Goal: Task Accomplishment & Management: Complete application form

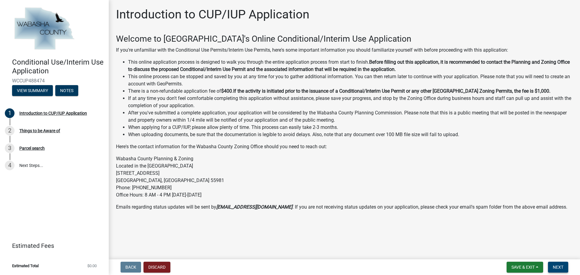
click at [566, 268] on button "Next" at bounding box center [558, 267] width 20 height 11
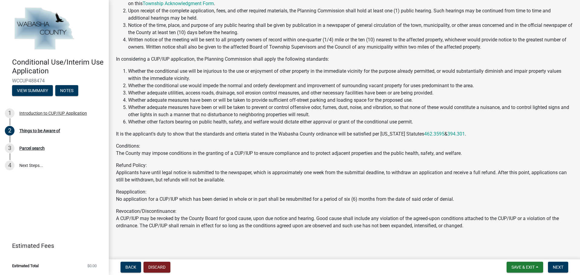
scroll to position [61, 0]
click at [558, 266] on span "Next" at bounding box center [558, 267] width 11 height 5
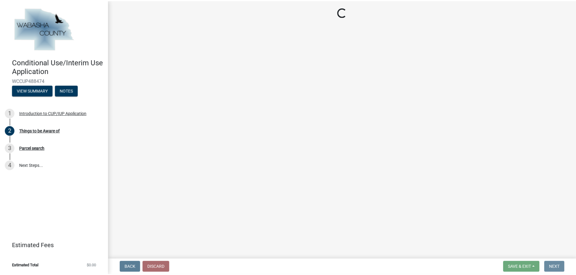
scroll to position [0, 0]
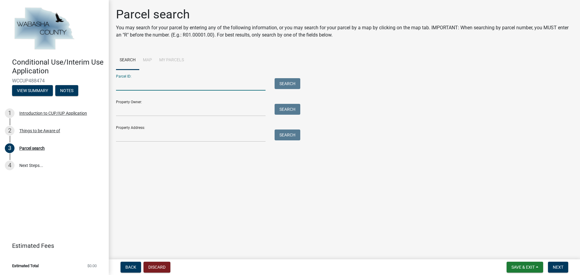
click at [151, 88] on input "Parcel ID:" at bounding box center [191, 84] width 150 height 12
click at [156, 83] on input "Parcel ID:" at bounding box center [191, 84] width 150 height 12
drag, startPoint x: 177, startPoint y: 91, endPoint x: 175, endPoint y: 87, distance: 4.2
click at [177, 91] on form "Parcel ID: Search Property Owner: Search Property Address: Search" at bounding box center [206, 106] width 181 height 72
click at [175, 87] on input "Parcel ID:" at bounding box center [191, 84] width 150 height 12
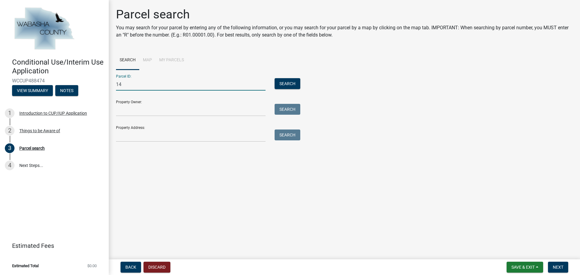
type input "1"
type input "R14.00019.06"
click at [285, 84] on button "Search" at bounding box center [288, 83] width 26 height 11
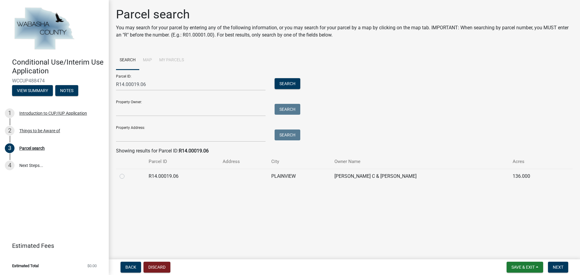
click at [118, 171] on td at bounding box center [130, 176] width 29 height 15
click at [127, 173] on label at bounding box center [127, 173] width 0 height 0
click at [127, 177] on input "radio" at bounding box center [129, 175] width 4 height 4
radio input "true"
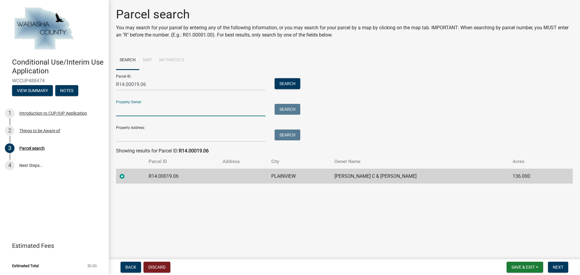
click at [172, 114] on input "Property Owner:" at bounding box center [191, 110] width 150 height 12
click at [140, 114] on input "Property Owner:" at bounding box center [191, 110] width 150 height 12
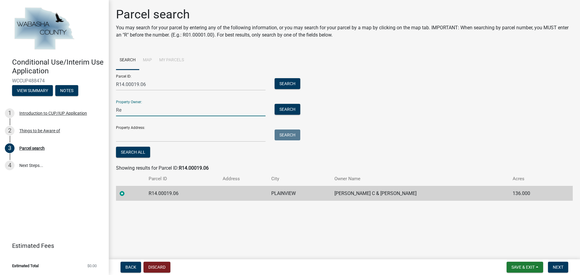
type input "R"
type input "Tedd C & Laurie S Kruger"
click at [184, 132] on input "Property Address:" at bounding box center [191, 136] width 150 height 12
click at [133, 136] on input "Property Address:" at bounding box center [191, 136] width 150 height 12
click at [141, 139] on input "Property Address:" at bounding box center [191, 136] width 150 height 12
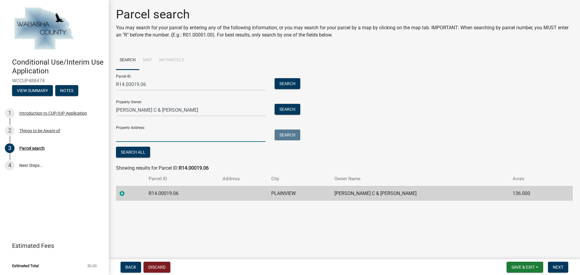
click at [125, 141] on input "Property Address:" at bounding box center [191, 136] width 150 height 12
click at [142, 140] on input "Property Address:" at bounding box center [191, 136] width 150 height 12
click at [287, 133] on button "Search" at bounding box center [288, 135] width 26 height 11
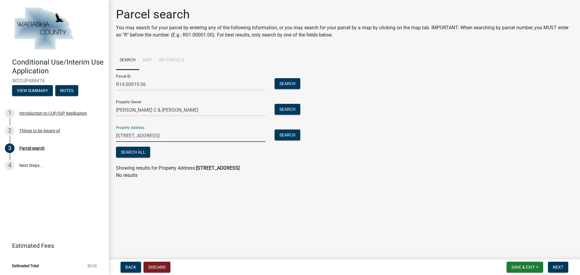
drag, startPoint x: 225, startPoint y: 134, endPoint x: 160, endPoint y: 130, distance: 64.8
click at [160, 130] on input "21922 E County Rd 8, Plainview, MN 55964" at bounding box center [191, 136] width 150 height 12
type input "21922 E County Rd 8"
click at [289, 135] on button "Search" at bounding box center [288, 135] width 26 height 11
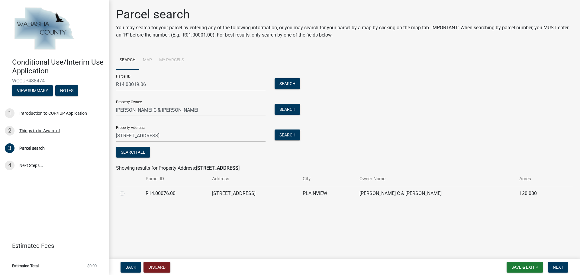
click at [127, 190] on label at bounding box center [127, 190] width 0 height 0
click at [127, 193] on input "radio" at bounding box center [129, 192] width 4 height 4
radio input "true"
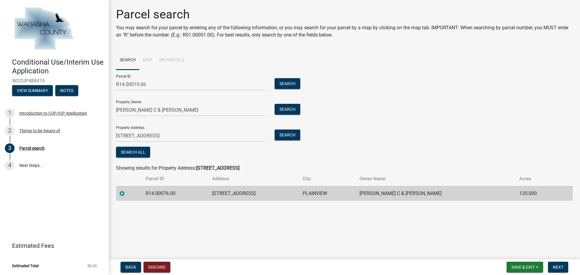
click at [457, 71] on div "Parcel ID: R14.00019.06 Search Property Owner: Tedd C & Laurie S Kruger Search …" at bounding box center [344, 114] width 457 height 89
click at [557, 265] on span "Next" at bounding box center [558, 267] width 11 height 5
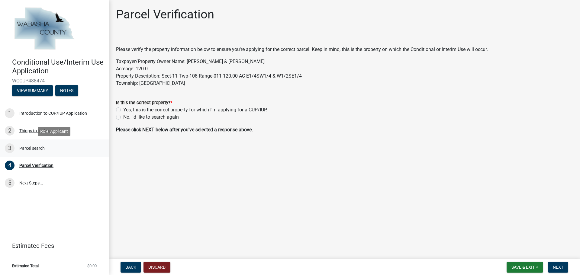
click at [60, 147] on div "3 Parcel search" at bounding box center [52, 149] width 94 height 10
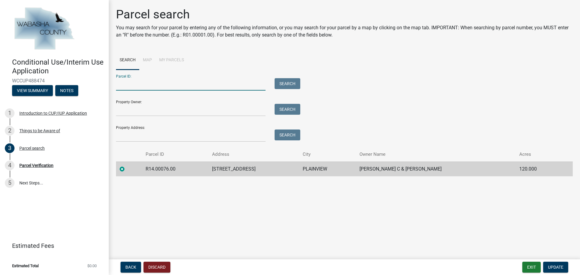
click at [137, 88] on input "Parcel ID:" at bounding box center [191, 84] width 150 height 12
click at [150, 132] on input "Property Address:" at bounding box center [191, 136] width 150 height 12
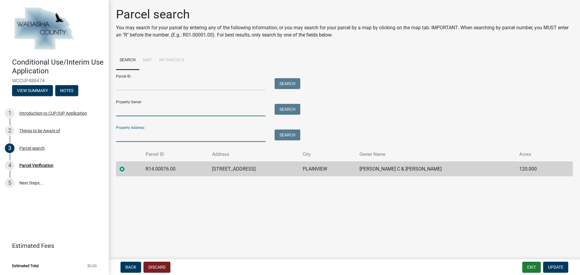
click at [188, 113] on input "Property Owner:" at bounding box center [191, 110] width 150 height 12
type input "T"
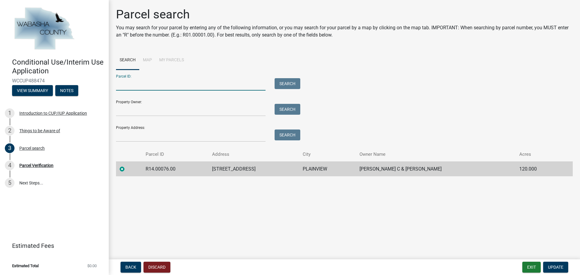
click at [151, 89] on input "Parcel ID:" at bounding box center [191, 84] width 150 height 12
type input "R14.00019.06"
click at [294, 85] on button "Search" at bounding box center [288, 83] width 26 height 11
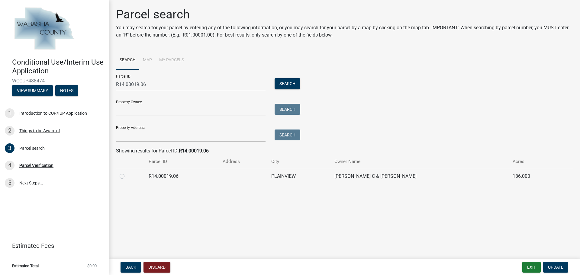
click at [127, 173] on label at bounding box center [127, 173] width 0 height 0
click at [127, 176] on input "radio" at bounding box center [129, 175] width 4 height 4
radio input "true"
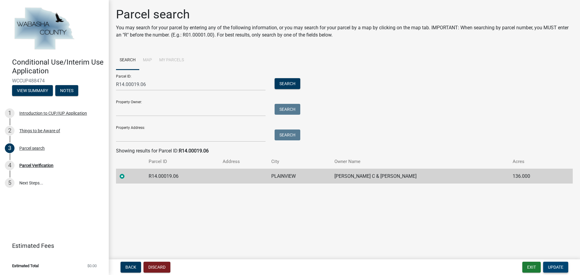
click at [556, 266] on span "Update" at bounding box center [555, 267] width 15 height 5
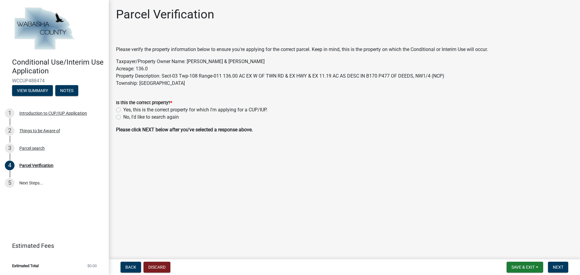
click at [175, 107] on label "Yes, this is the correct property for which I'm applying for a CUP/IUP." at bounding box center [195, 109] width 144 height 7
click at [127, 107] on input "Yes, this is the correct property for which I'm applying for a CUP/IUP." at bounding box center [125, 108] width 4 height 4
radio input "true"
click at [553, 264] on button "Next" at bounding box center [558, 267] width 20 height 11
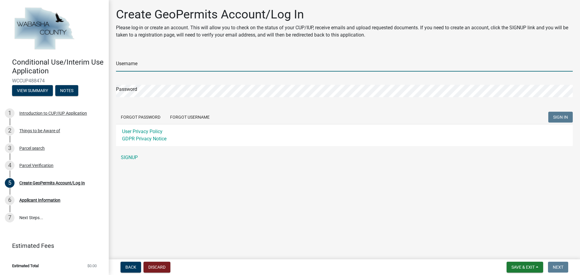
click at [131, 63] on input "Username" at bounding box center [344, 65] width 457 height 12
type input "braeden"
click at [160, 62] on input "braeden" at bounding box center [344, 65] width 457 height 12
click at [134, 158] on link "SIGNUP" at bounding box center [344, 158] width 457 height 12
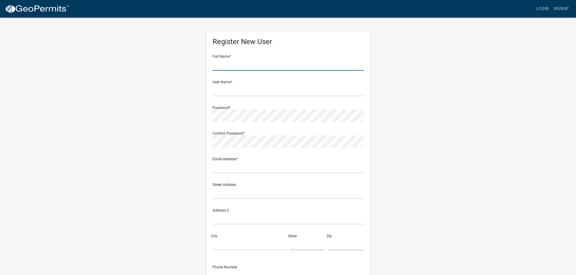
click at [235, 66] on input "text" at bounding box center [287, 64] width 151 height 12
click at [234, 66] on input "Braeden" at bounding box center [287, 64] width 151 height 12
type input "[PERSON_NAME]"
type input "braeden"
drag, startPoint x: 274, startPoint y: 202, endPoint x: 263, endPoint y: 202, distance: 11.5
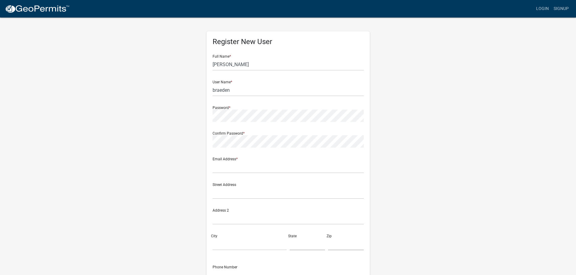
click at [263, 202] on div "Street Address" at bounding box center [288, 191] width 154 height 26
click at [229, 163] on input "text" at bounding box center [287, 167] width 151 height 12
type input "braeden@oneenergyrenewables.com"
click at [261, 191] on input "text" at bounding box center [287, 193] width 151 height 12
type input "10 N Livingston St, Suite 201"
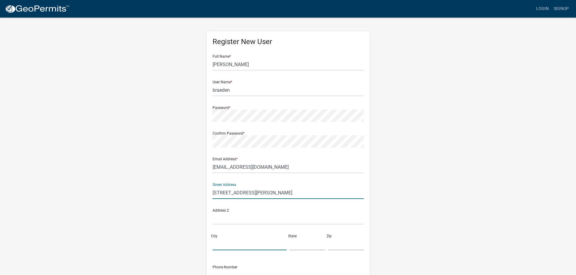
type input "Madison"
type input "WI"
type input "53703"
type input "6088936553"
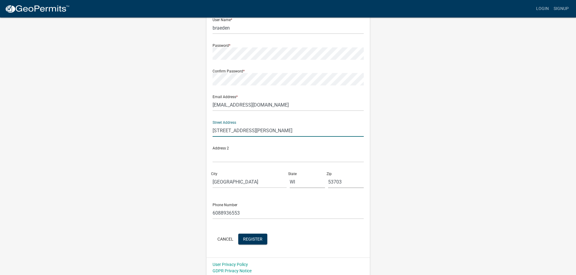
scroll to position [65, 0]
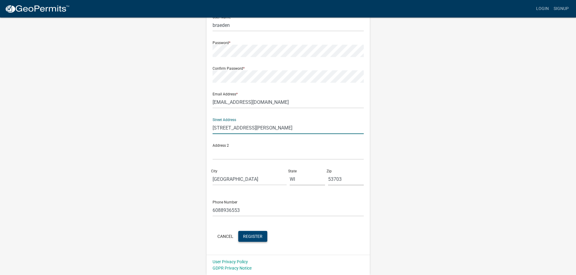
click at [254, 241] on button "Register" at bounding box center [252, 236] width 29 height 11
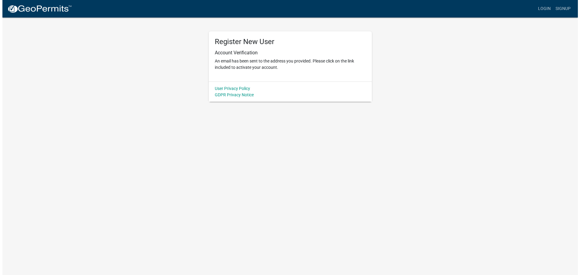
scroll to position [0, 0]
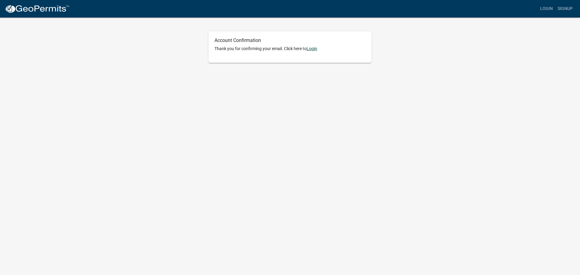
click at [317, 48] on link "Login" at bounding box center [312, 48] width 11 height 5
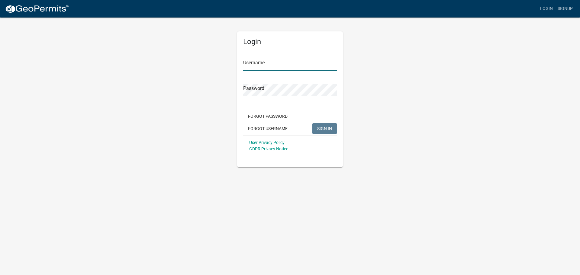
click at [259, 65] on input "Username" at bounding box center [290, 64] width 94 height 12
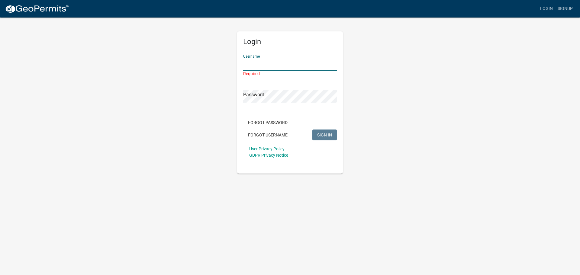
type input "braeden"
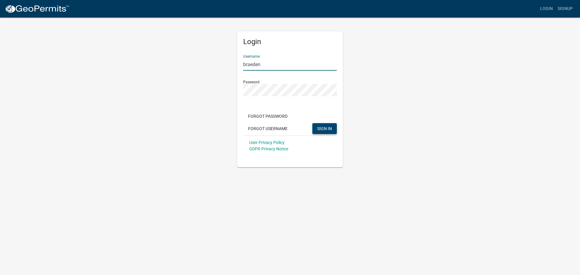
click at [325, 131] on span "SIGN IN" at bounding box center [324, 128] width 15 height 5
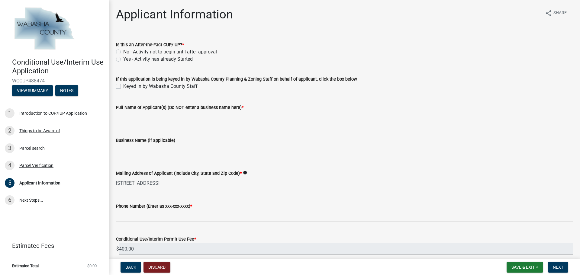
click at [134, 46] on label "Is this an After-the-Fact CUP/IUP? *" at bounding box center [150, 45] width 68 height 4
click at [139, 50] on label "No - Activity not to begin until after approval" at bounding box center [170, 51] width 94 height 7
click at [127, 50] on input "No - Activity not to begin until after approval" at bounding box center [125, 50] width 4 height 4
radio input "true"
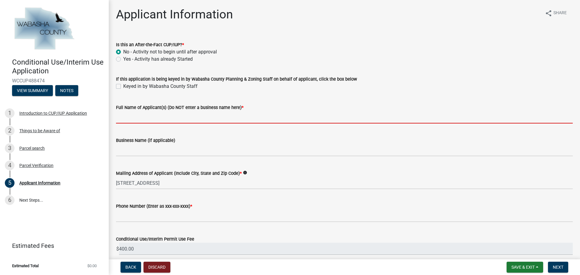
click at [144, 118] on input "Full Name of Applicant(s) (Do NOT enter a business name here) *" at bounding box center [344, 117] width 457 height 12
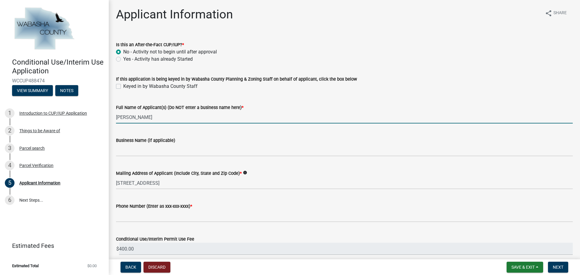
type input "[PERSON_NAME]"
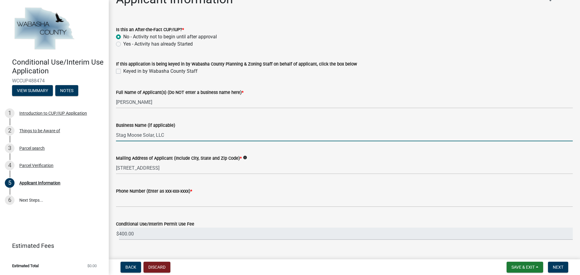
scroll to position [27, 0]
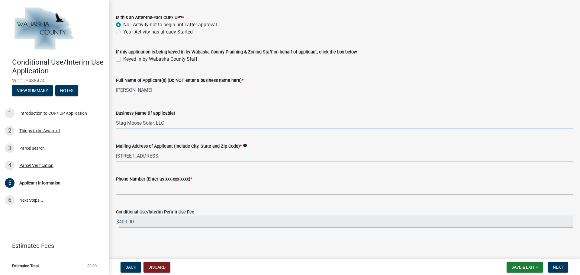
type input "Stag Moose Solar, LLC"
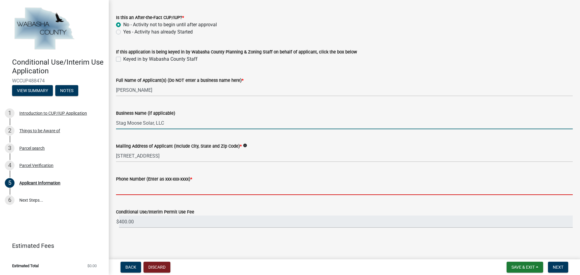
click at [159, 192] on input "Phone Number (Enter as xxx-xxx-xxxx) *" at bounding box center [344, 189] width 457 height 12
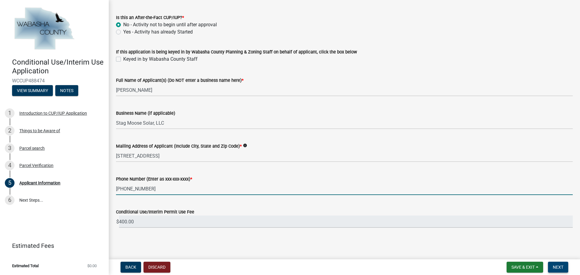
type input "[PHONE_NUMBER]"
click at [558, 268] on span "Next" at bounding box center [558, 267] width 11 height 5
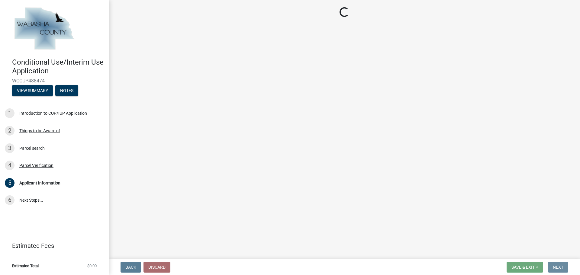
scroll to position [0, 0]
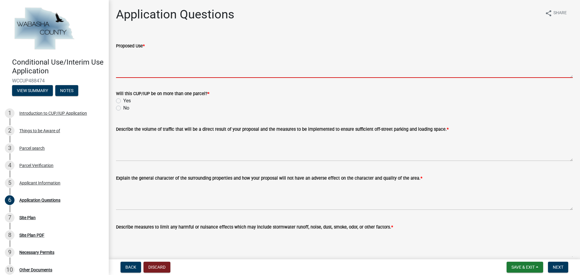
click at [129, 63] on textarea "Proposed Use *" at bounding box center [344, 64] width 457 height 28
click at [141, 66] on textarea "Proposed Use *" at bounding box center [344, 64] width 457 height 28
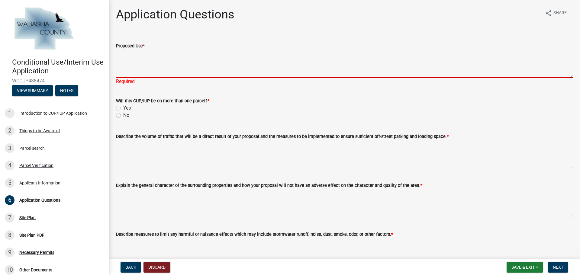
click at [209, 65] on textarea "Proposed Use *" at bounding box center [344, 64] width 457 height 28
click at [153, 63] on textarea "Proposed Use *" at bounding box center [344, 64] width 457 height 28
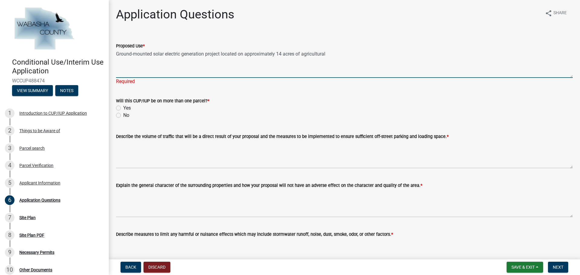
drag, startPoint x: 343, startPoint y: 43, endPoint x: 347, endPoint y: 45, distance: 4.1
click at [343, 43] on div "Proposed Use *" at bounding box center [344, 45] width 457 height 7
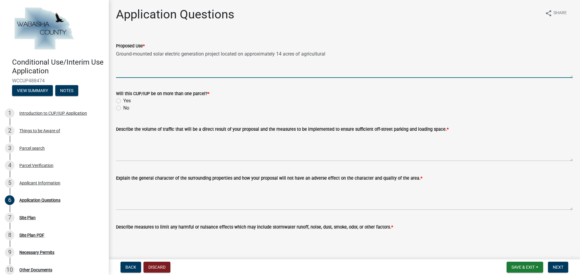
click at [356, 56] on textarea "Ground-mounted solar electric generation project located on approximately 14 ac…" at bounding box center [344, 64] width 457 height 28
click at [303, 53] on textarea "Ground-mounted solar electric generation project located on approximately 14 ac…" at bounding box center [344, 64] width 457 height 28
click at [304, 52] on textarea "Ground-mounted solar electric generation project located on approximately 14 ac…" at bounding box center [344, 64] width 457 height 28
click at [394, 53] on textarea "Ground-mounted solar electric generation project located on approximately 14 ac…" at bounding box center [344, 64] width 457 height 28
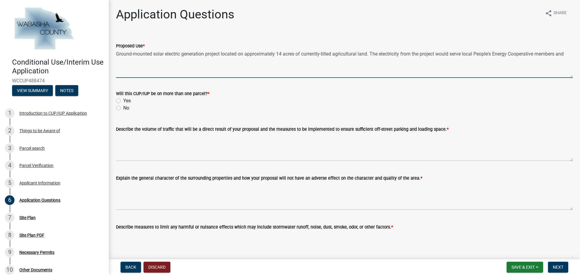
click at [131, 60] on textarea "Ground-mounted solar electric generation project located on approximately 14 ac…" at bounding box center [344, 64] width 457 height 28
click at [179, 60] on textarea "Ground-mounted solar electric generation project located on approximately 14 ac…" at bounding box center [344, 64] width 457 height 28
drag, startPoint x: 220, startPoint y: 59, endPoint x: 125, endPoint y: 63, distance: 95.6
click at [125, 63] on textarea "Ground-mounted solar electric generation project located on approximately 14 ac…" at bounding box center [344, 64] width 457 height 28
click at [164, 61] on textarea "Ground-mounted solar electric generation project located on approximately 14 ac…" at bounding box center [344, 64] width 457 height 28
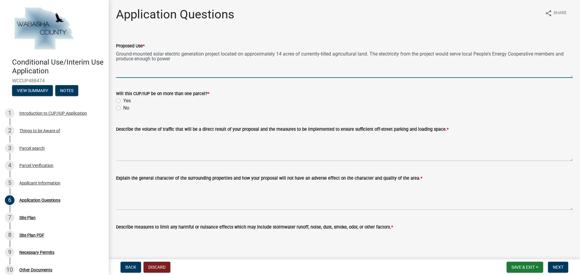
drag, startPoint x: 160, startPoint y: 59, endPoint x: 166, endPoint y: 62, distance: 6.4
click at [160, 59] on textarea "Ground-mounted solar electric generation project located on approximately 14 ac…" at bounding box center [344, 64] width 457 height 28
drag, startPoint x: 183, startPoint y: 59, endPoint x: 126, endPoint y: 57, distance: 56.2
click at [126, 57] on textarea "Ground-mounted solar electric generation project located on approximately 14 ac…" at bounding box center [344, 64] width 457 height 28
click at [159, 60] on textarea "Ground-mounted solar electric generation project located on approximately 14 ac…" at bounding box center [344, 64] width 457 height 28
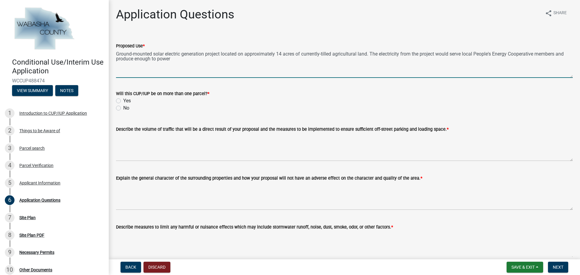
drag, startPoint x: 173, startPoint y: 58, endPoint x: 125, endPoint y: 58, distance: 47.2
click at [125, 58] on textarea "Ground-mounted solar electric generation project located on approximately 14 ac…" at bounding box center [344, 64] width 457 height 28
click at [195, 60] on textarea "Ground-mounted solar electric generation project located on approximately 14 ac…" at bounding box center [344, 64] width 457 height 28
click at [401, 54] on textarea "Ground-mounted solar electric generation project located on approximately 14 ac…" at bounding box center [344, 64] width 457 height 28
click at [441, 55] on textarea "Ground-mounted solar electric generation project located on approximately 14 ac…" at bounding box center [344, 64] width 457 height 28
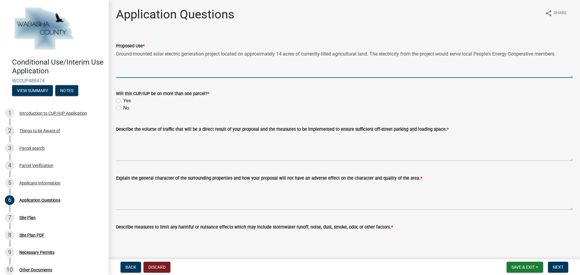
click at [453, 54] on textarea "Ground-mounted solar electric generation project located on approximately 14 ac…" at bounding box center [344, 64] width 457 height 28
click at [227, 61] on textarea "Ground-mounted solar electric generation project located on approximately 14 ac…" at bounding box center [344, 64] width 457 height 28
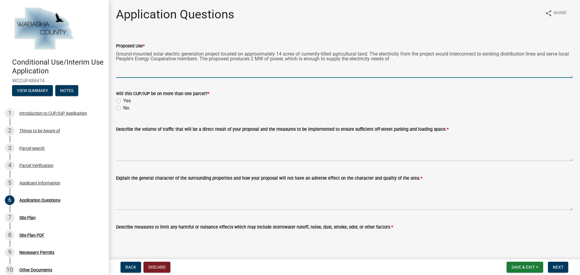
click at [413, 60] on textarea "Ground-mounted solar electric generation project located on approximately 14 ac…" at bounding box center [344, 64] width 457 height 28
click at [240, 59] on textarea "Ground-mounted solar electric generation project located on approximately 14 ac…" at bounding box center [344, 64] width 457 height 28
click at [242, 59] on textarea "Ground-mounted solar electric generation project located on approximately 14 ac…" at bounding box center [344, 64] width 457 height 28
drag, startPoint x: 280, startPoint y: 60, endPoint x: 270, endPoint y: 60, distance: 9.4
click at [270, 60] on textarea "Ground-mounted solar electric generation project located on approximately 14 ac…" at bounding box center [344, 64] width 457 height 28
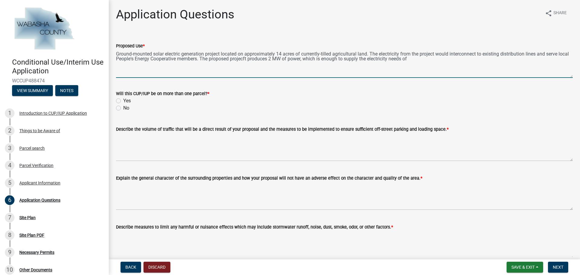
click at [284, 61] on textarea "Ground-mounted solar electric generation project located on approximately 14 ac…" at bounding box center [344, 64] width 457 height 28
drag, startPoint x: 426, startPoint y: 59, endPoint x: 244, endPoint y: 60, distance: 182.0
click at [244, 60] on textarea "Ground-mounted solar electric generation project located on approximately 14 ac…" at bounding box center [344, 64] width 457 height 28
type textarea "Ground-mounted solar electric generation project located on approximately 14 ac…"
click at [378, 55] on textarea "Ground-mounted solar electric generation project located on approximately 14 ac…" at bounding box center [344, 64] width 457 height 28
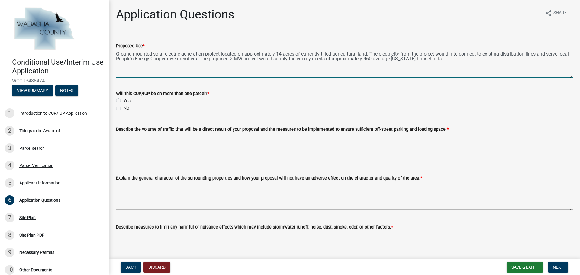
click at [396, 56] on textarea "Ground-mounted solar electric generation project located on approximately 14 ac…" at bounding box center [344, 64] width 457 height 28
click at [435, 55] on textarea "Ground-mounted solar electric generation project located on approximately 14 ac…" at bounding box center [344, 64] width 457 height 28
click at [485, 62] on textarea "Ground-mounted solar electric generation project located on approximately 14 ac…" at bounding box center [344, 64] width 457 height 28
click at [128, 110] on label "No" at bounding box center [126, 108] width 6 height 7
click at [127, 109] on input "No" at bounding box center [125, 107] width 4 height 4
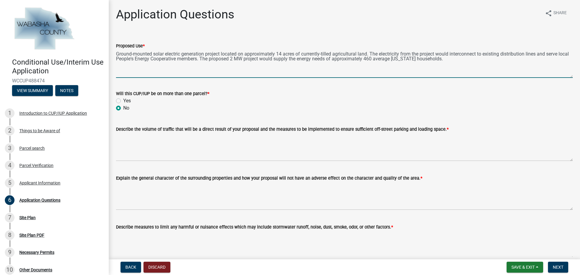
radio input "true"
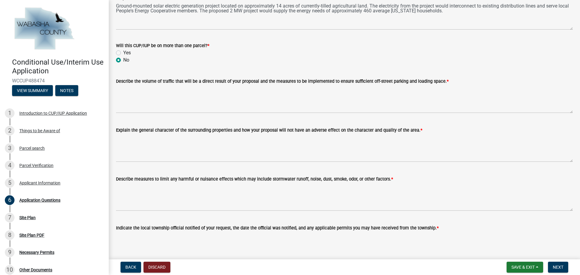
scroll to position [60, 0]
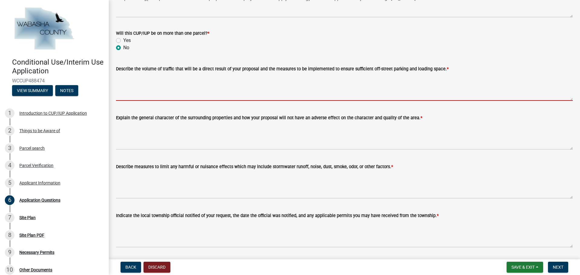
click at [220, 83] on textarea "Describe the volume of traffic that will be a direct result of your proposal an…" at bounding box center [344, 87] width 457 height 28
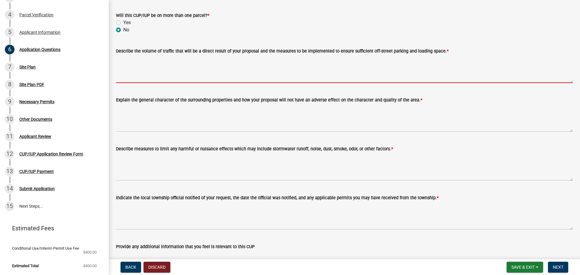
scroll to position [22, 0]
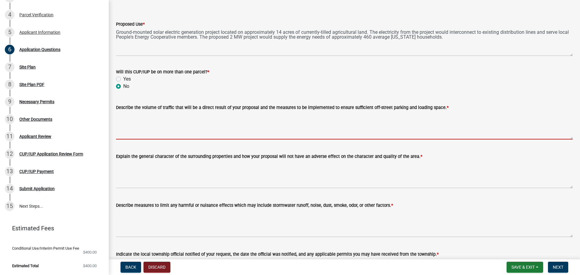
click at [122, 116] on textarea "Describe the volume of traffic that will be a direct result of your proposal an…" at bounding box center [344, 125] width 457 height 28
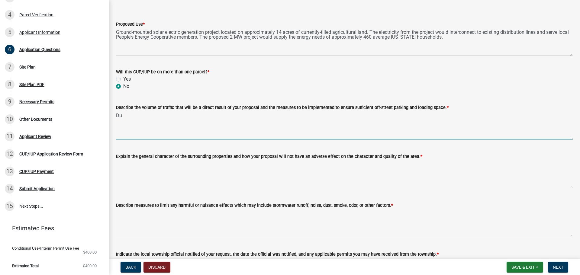
type textarea "D"
click at [236, 126] on textarea "The beginning of the construction period will" at bounding box center [344, 125] width 457 height 28
click at [282, 115] on textarea "The beginning of the construction period will have the highest concentration" at bounding box center [344, 125] width 457 height 28
click at [154, 131] on textarea "The beginning of the construction period will have the highest concentration of…" at bounding box center [344, 125] width 457 height 28
click at [331, 118] on textarea "The beginning of the construction period will have the highest concentration of…" at bounding box center [344, 125] width 457 height 28
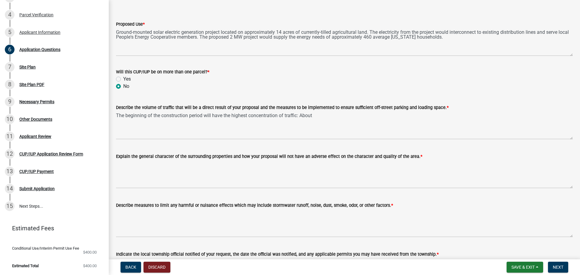
click at [329, 109] on label "Describe the volume of traffic that will be a direct result of your proposal an…" at bounding box center [282, 108] width 333 height 4
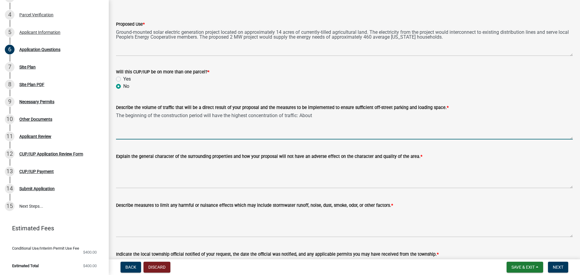
click at [329, 111] on textarea "The beginning of the construction period will have the highest concentration of…" at bounding box center [344, 125] width 457 height 28
click at [330, 116] on textarea "The beginning of the construction period will have the highest concentration of…" at bounding box center [344, 125] width 457 height 28
click at [468, 112] on textarea "The beginning of the construction period will have the highest concentration of…" at bounding box center [344, 125] width 457 height 28
click at [398, 115] on textarea "The beginning of the construction period will have the highest concentration of…" at bounding box center [344, 125] width 457 height 28
click at [502, 117] on textarea "The beginning of the construction period will have the highest concentration of…" at bounding box center [344, 125] width 457 height 28
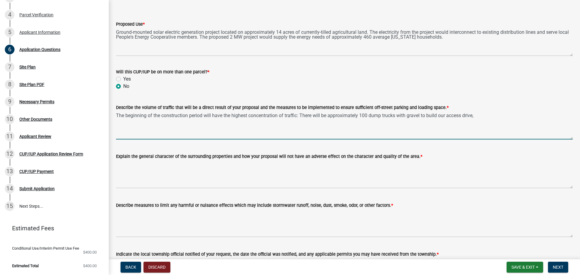
click at [360, 115] on textarea "The beginning of the construction period will have the highest concentration of…" at bounding box center [344, 125] width 457 height 28
drag, startPoint x: 361, startPoint y: 115, endPoint x: 329, endPoint y: 109, distance: 31.7
click at [329, 109] on form "Describe the volume of traffic that will be a direct result of your proposal an…" at bounding box center [344, 122] width 457 height 36
click at [454, 113] on textarea "The beginning of the construction period will have the highest concentration of…" at bounding box center [344, 125] width 457 height 28
click at [448, 116] on textarea "The beginning of the construction period will have the highest concentration of…" at bounding box center [344, 125] width 457 height 28
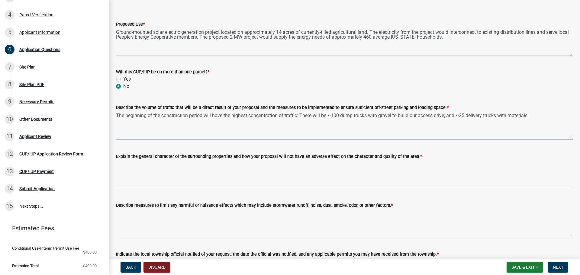
click at [537, 117] on textarea "The beginning of the construction period will have the highest concentration of…" at bounding box center [344, 125] width 457 height 28
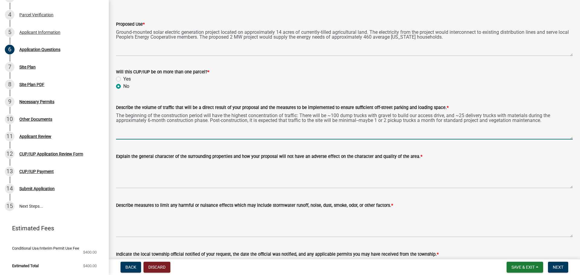
click at [378, 122] on textarea "The beginning of the construction period will have the highest concentration of…" at bounding box center [344, 125] width 457 height 28
click at [373, 119] on textarea "The beginning of the construction period will have the highest concentration of…" at bounding box center [344, 125] width 457 height 28
click at [375, 122] on textarea "The beginning of the construction period will have the highest concentration of…" at bounding box center [344, 125] width 457 height 28
click at [450, 120] on textarea "The beginning of the construction period will have the highest concentration of…" at bounding box center [344, 125] width 457 height 28
click at [446, 120] on textarea "The beginning of the construction period will have the highest concentration of…" at bounding box center [344, 125] width 457 height 28
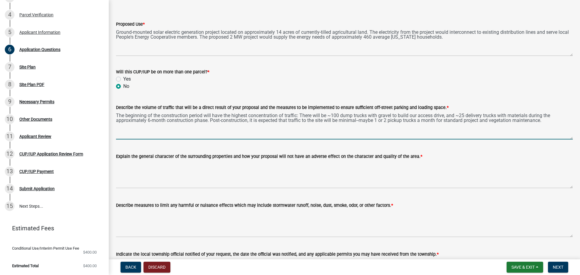
click at [463, 122] on textarea "The beginning of the construction period will have the highest concentration of…" at bounding box center [344, 125] width 457 height 28
click at [467, 122] on textarea "The beginning of the construction period will have the highest concentration of…" at bounding box center [344, 125] width 457 height 28
click at [557, 121] on textarea "The beginning of the construction period will have the highest concentration of…" at bounding box center [344, 125] width 457 height 28
click at [541, 123] on textarea "The beginning of the construction period will have the highest concentration of…" at bounding box center [344, 125] width 457 height 28
click at [544, 123] on textarea "The beginning of the construction period will have the highest concentration of…" at bounding box center [344, 125] width 457 height 28
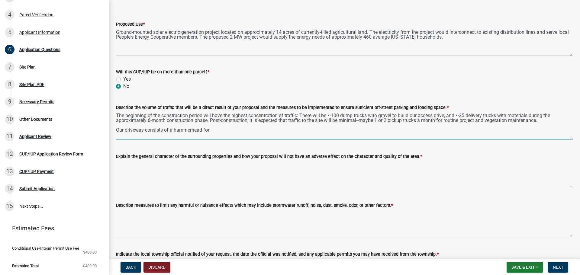
drag, startPoint x: 232, startPoint y: 127, endPoint x: 145, endPoint y: 134, distance: 87.3
click at [145, 134] on textarea "The beginning of the construction period will have the highest concentration of…" at bounding box center [344, 125] width 457 height 28
click at [213, 131] on textarea "The beginning of the construction period will have the highest concentration of…" at bounding box center [344, 125] width 457 height 28
drag, startPoint x: 213, startPoint y: 131, endPoint x: 145, endPoint y: 135, distance: 68.1
click at [145, 135] on textarea "The beginning of the construction period will have the highest concentration of…" at bounding box center [344, 125] width 457 height 28
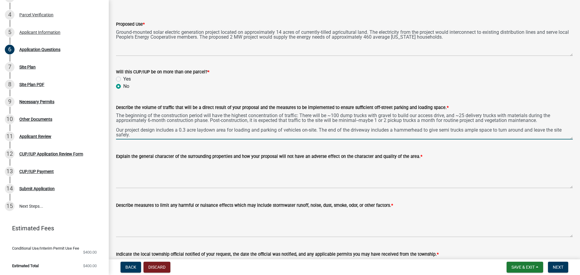
type textarea "The beginning of the construction period will have the highest concentration of…"
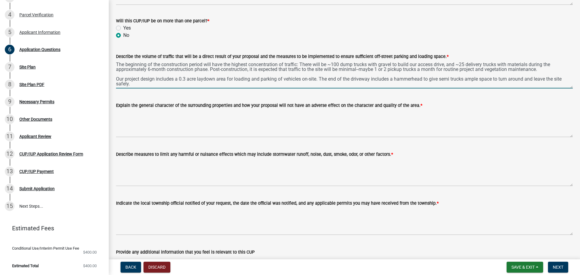
scroll to position [112, 0]
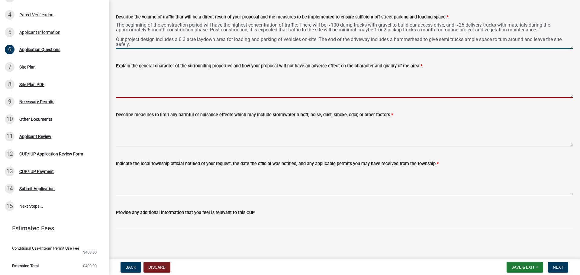
click at [134, 82] on textarea "Explain the general character of the surrounding properties and how your propos…" at bounding box center [344, 84] width 457 height 28
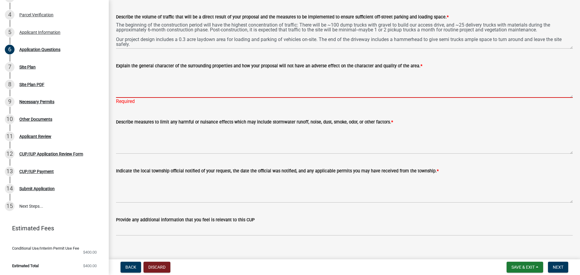
click at [174, 95] on textarea "Explain the general character of the surrounding properties and how your propos…" at bounding box center [344, 84] width 457 height 28
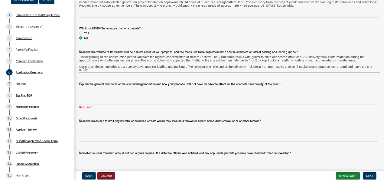
scroll to position [29, 0]
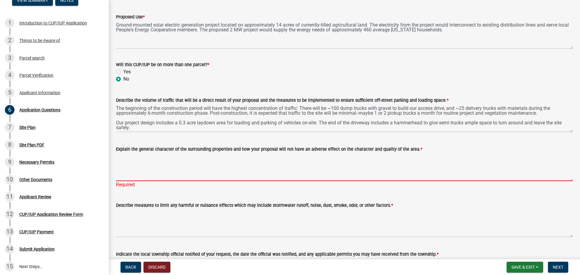
click at [134, 164] on textarea "Explain the general character of the surrounding properties and how your propos…" at bounding box center [344, 167] width 457 height 28
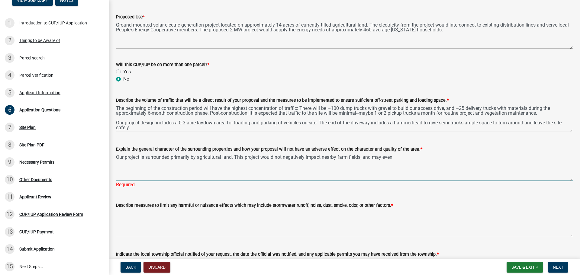
click at [424, 159] on textarea "Our project is surrounded primarily by agricultural land. This project would no…" at bounding box center [344, 167] width 457 height 28
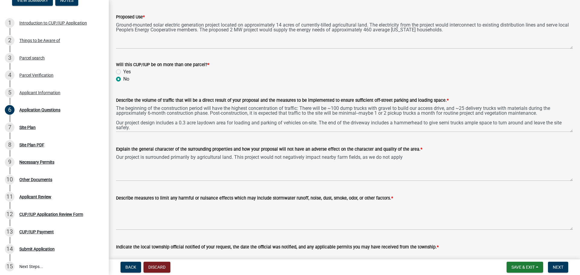
click at [418, 152] on div "Explain the general character of the surrounding properties and how your propos…" at bounding box center [344, 149] width 457 height 7
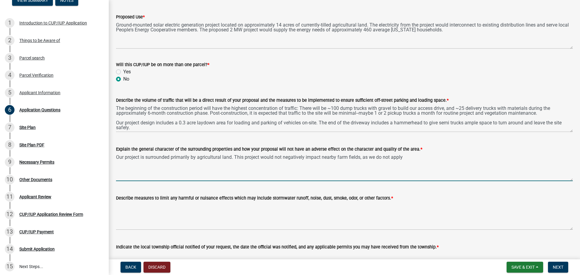
click at [415, 157] on textarea "Our project is surrounded primarily by agricultural land. This project would no…" at bounding box center [344, 167] width 457 height 28
drag, startPoint x: 410, startPoint y: 157, endPoint x: 361, endPoint y: 160, distance: 49.3
click at [361, 160] on textarea "Our project is surrounded primarily by agricultural land. This project would no…" at bounding box center [344, 167] width 457 height 28
click at [406, 159] on textarea "Our project is surrounded primarily by agricultural land. This project would no…" at bounding box center [344, 167] width 457 height 28
drag, startPoint x: 387, startPoint y: 160, endPoint x: 362, endPoint y: 159, distance: 24.8
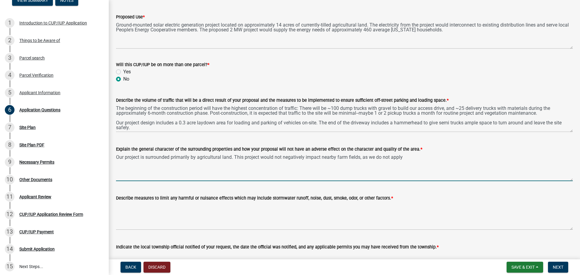
click at [362, 159] on textarea "Our project is surrounded primarily by agricultural land. This project would no…" at bounding box center [344, 167] width 457 height 28
click at [416, 158] on textarea "Our project is surrounded primarily by agricultural land. This project would no…" at bounding box center [344, 167] width 457 height 28
drag, startPoint x: 418, startPoint y: 158, endPoint x: 364, endPoint y: 159, distance: 53.8
click at [364, 159] on textarea "Our project is surrounded primarily by agricultural land. This project would no…" at bounding box center [344, 167] width 457 height 28
click at [424, 157] on textarea "Our project is surrounded primarily by agricultural land. This project would no…" at bounding box center [344, 167] width 457 height 28
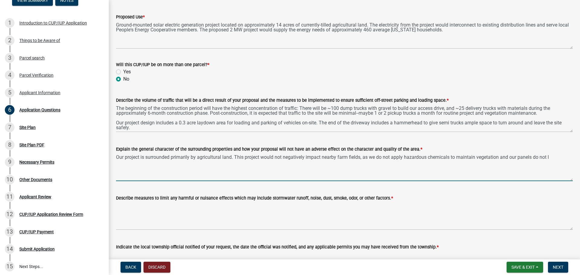
drag, startPoint x: 558, startPoint y: 160, endPoint x: 499, endPoint y: 162, distance: 59.3
click at [499, 162] on textarea "Our project is surrounded primarily by agricultural land. This project would no…" at bounding box center [344, 167] width 457 height 28
click at [550, 153] on textarea "Our project is surrounded primarily by agricultural land. This project would no…" at bounding box center [344, 167] width 457 height 28
drag, startPoint x: 551, startPoint y: 157, endPoint x: 510, endPoint y: 159, distance: 41.4
click at [510, 159] on textarea "Our project is surrounded primarily by agricultural land. This project would no…" at bounding box center [344, 167] width 457 height 28
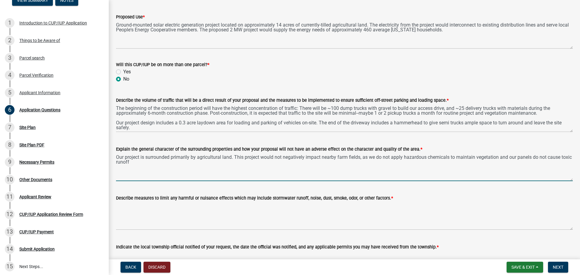
click at [552, 155] on textarea "Our project is surrounded primarily by agricultural land. This project would no…" at bounding box center [344, 167] width 457 height 28
drag, startPoint x: 549, startPoint y: 157, endPoint x: 564, endPoint y: 158, distance: 14.8
click at [564, 158] on textarea "Our project is surrounded primarily by agricultural land. This project would no…" at bounding box center [344, 167] width 457 height 28
click at [157, 163] on textarea "Our project is surrounded primarily by agricultural land. This project would no…" at bounding box center [344, 167] width 457 height 28
click at [399, 160] on textarea "Our project is surrounded primarily by agricultural land. This project would no…" at bounding box center [344, 167] width 457 height 28
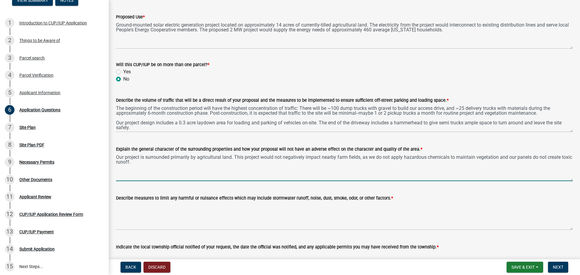
drag, startPoint x: 402, startPoint y: 157, endPoint x: 392, endPoint y: 157, distance: 10.3
click at [392, 157] on textarea "Our project is surrounded primarily by agricultural land. This project would no…" at bounding box center [344, 167] width 457 height 28
click at [563, 156] on textarea "Our project is surrounded primarily by agricultural land. This project would no…" at bounding box center [344, 167] width 457 height 28
click at [145, 162] on textarea "Our project is surrounded primarily by agricultural land. This project would no…" at bounding box center [344, 167] width 457 height 28
click at [139, 162] on textarea "Our project is surrounded primarily by agricultural land. This project would no…" at bounding box center [344, 167] width 457 height 28
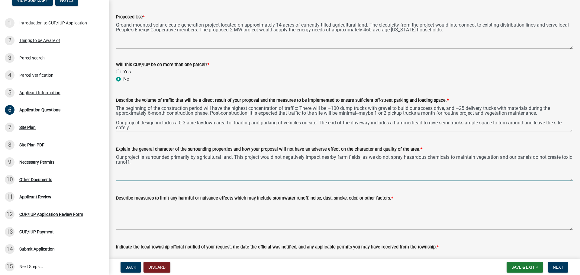
click at [557, 157] on textarea "Our project is surrounded primarily by agricultural land. This project would no…" at bounding box center [344, 167] width 457 height 28
click at [566, 156] on textarea "Our project is surrounded primarily by agricultural land. This project would no…" at bounding box center [344, 167] width 457 height 28
click at [562, 157] on textarea "Our project is surrounded primarily by agricultural land. This project would no…" at bounding box center [344, 167] width 457 height 28
drag, startPoint x: 549, startPoint y: 155, endPoint x: 551, endPoint y: 160, distance: 5.6
click at [549, 155] on textarea "Our project is surrounded primarily by agricultural land. This project would no…" at bounding box center [344, 167] width 457 height 28
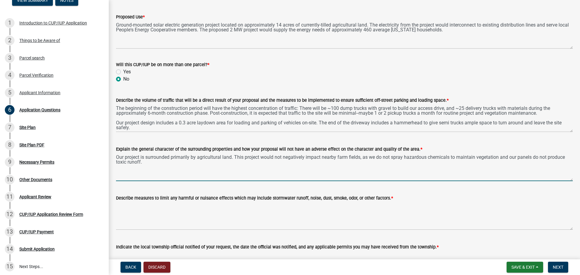
click at [126, 161] on textarea "Our project is surrounded primarily by agricultural land. This project would no…" at bounding box center [344, 167] width 457 height 28
click at [160, 162] on textarea "Our project is surrounded primarily by agricultural land. This project would no…" at bounding box center [344, 167] width 457 height 28
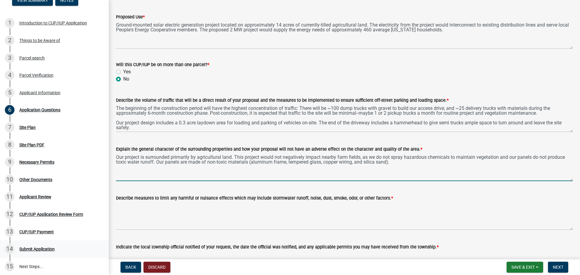
type textarea "Our project is surrounded primarily by agricultural land. This project would no…"
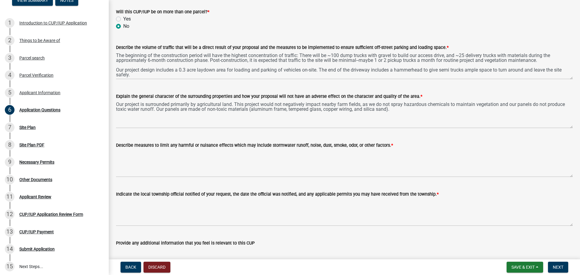
scroll to position [112, 0]
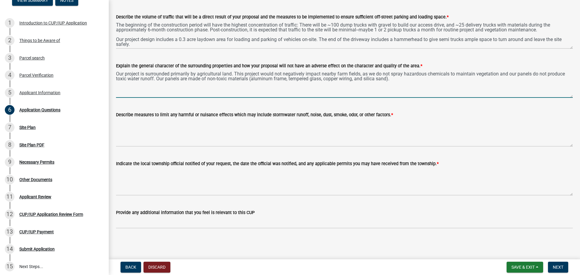
drag, startPoint x: 400, startPoint y: 78, endPoint x: 361, endPoint y: 74, distance: 39.3
click at [361, 74] on textarea "Our project is surrounded primarily by agricultural land. This project would no…" at bounding box center [344, 84] width 457 height 28
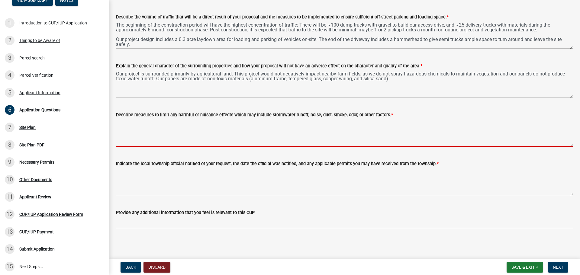
click at [388, 146] on textarea "Describe measures to limit any harmful or nuisance effects which may include st…" at bounding box center [344, 132] width 457 height 28
